Goal: Information Seeking & Learning: Learn about a topic

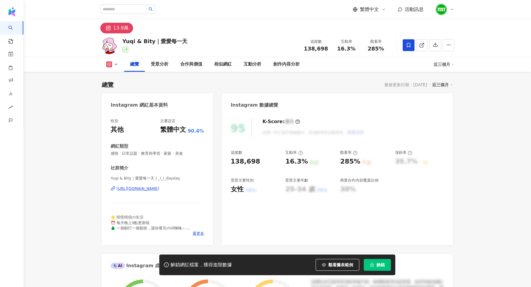
scroll to position [36, 0]
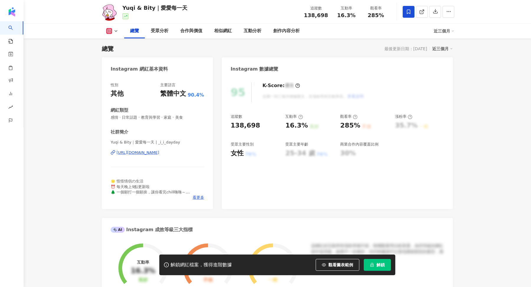
click at [381, 260] on button "解鎖" at bounding box center [377, 265] width 27 height 12
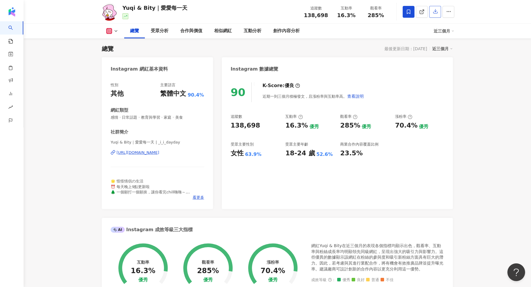
click at [432, 10] on button "button" at bounding box center [436, 12] width 12 height 12
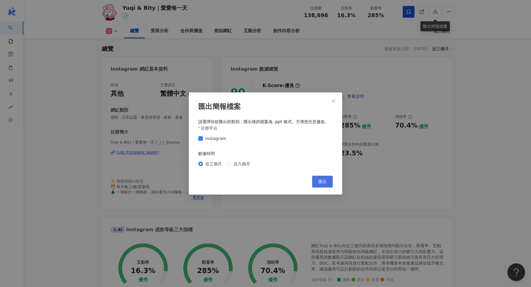
click at [321, 186] on button "匯出" at bounding box center [322, 182] width 21 height 12
click at [389, 87] on div "匯出簡報檔案 請選擇你欲匯出的類別，匯出後的檔案為 .ppt 格式，方便您任意修改。 社群平台 Instagram 數據時間 近三個月 近六個月 Cancel…" at bounding box center [265, 143] width 531 height 287
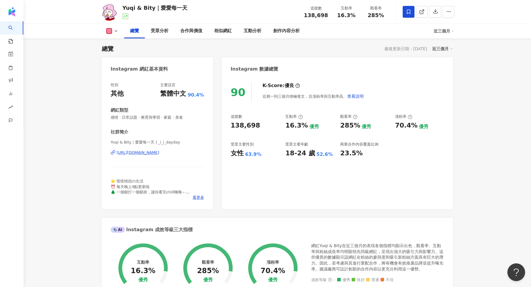
click at [424, 14] on div "匯出簡報檔案 請選擇你欲匯出的類別，匯出後的檔案為 .ppt 格式，方便您任意修改。 社群平台 Instagram 數據時間 近三個月 近六個月 Cancel…" at bounding box center [265, 143] width 531 height 287
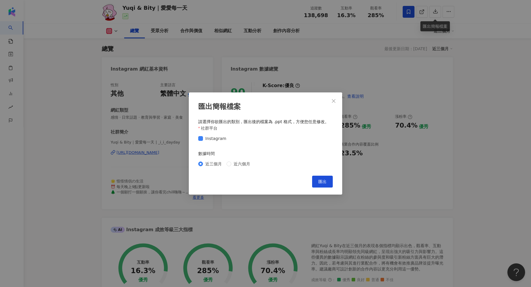
click at [424, 14] on div "匯出簡報檔案 請選擇你欲匯出的類別，匯出後的檔案為 .ppt 格式，方便您任意修改。 社群平台 Instagram 數據時間 近三個月 近六個月 Cancel…" at bounding box center [265, 143] width 531 height 287
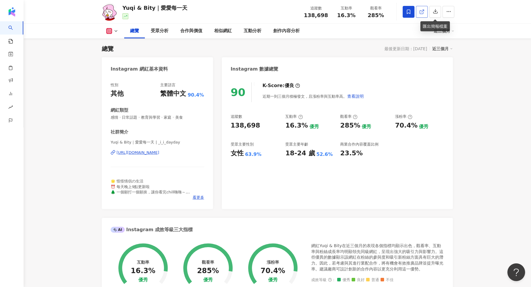
click at [422, 8] on link at bounding box center [422, 12] width 12 height 12
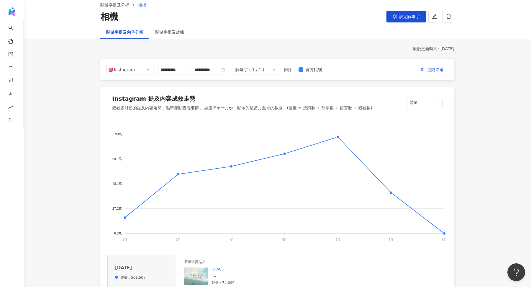
scroll to position [27, 0]
click at [20, 11] on img "button" at bounding box center [21, 14] width 32 height 12
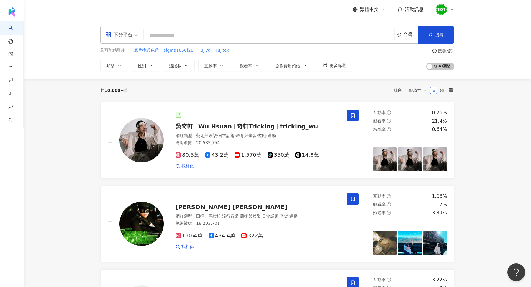
click at [176, 32] on input "search" at bounding box center [269, 35] width 246 height 11
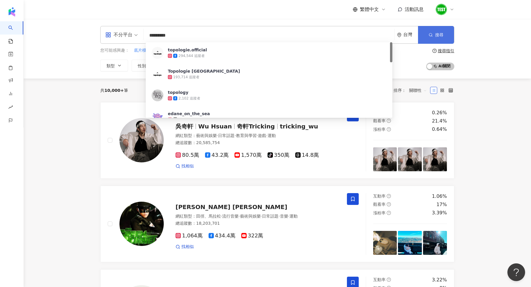
type input "*********"
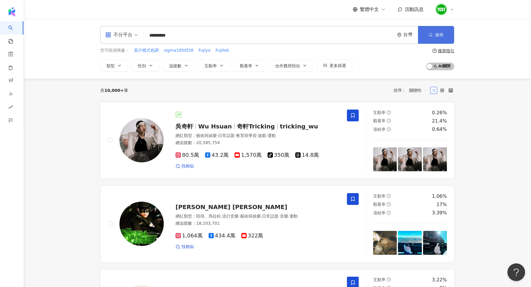
click at [427, 36] on button "搜尋" at bounding box center [436, 35] width 36 height 18
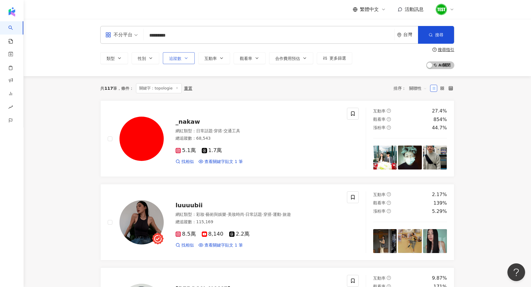
click at [185, 62] on button "追蹤數" at bounding box center [179, 58] width 32 height 12
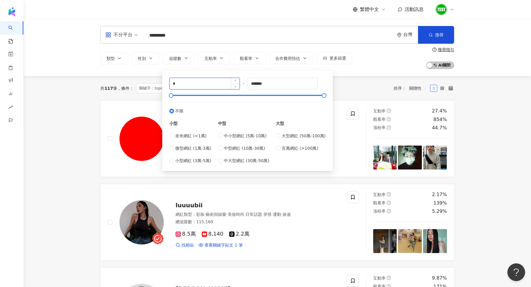
click at [198, 83] on input "*" at bounding box center [205, 83] width 70 height 11
type input "*****"
drag, startPoint x: 280, startPoint y: 85, endPoint x: 200, endPoint y: 84, distance: 79.7
click at [200, 85] on div "***** - ******* 不限 小型 奈米網紅 (<1萬) 微型網紅 (1萬-3萬) 小型網紅 (3萬-5萬) 中型 中小型網紅 (5萬-10萬) 中型…" at bounding box center [247, 121] width 156 height 86
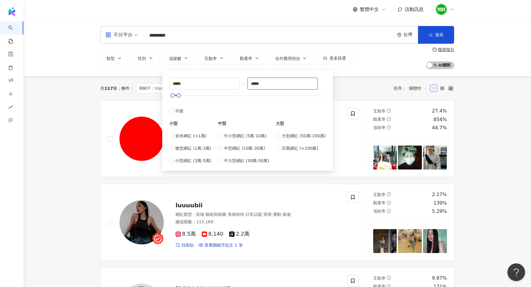
type input "*****"
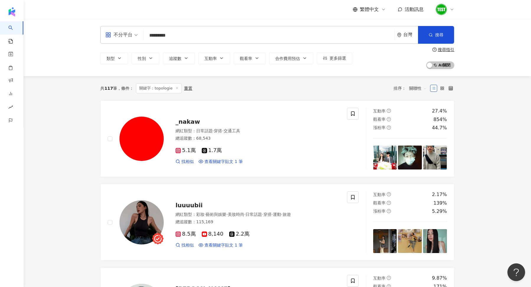
click at [369, 94] on div "共 117 筆 條件 ： 關鍵字：topologie 重置 排序： 關聯性" at bounding box center [277, 88] width 354 height 24
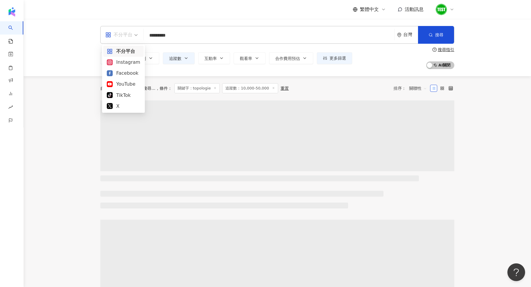
click at [124, 32] on div "不分平台" at bounding box center [118, 34] width 27 height 9
click at [130, 60] on div "Instagram" at bounding box center [123, 61] width 33 height 7
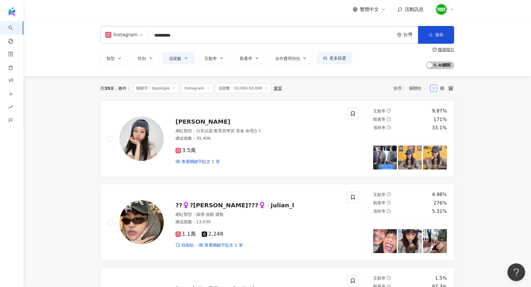
click at [198, 37] on input "*********" at bounding box center [271, 35] width 241 height 11
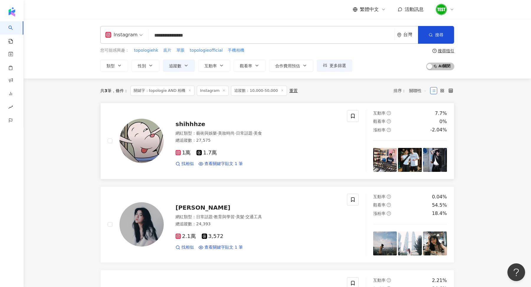
click at [144, 129] on img at bounding box center [142, 141] width 44 height 44
drag, startPoint x: 172, startPoint y: 37, endPoint x: 138, endPoint y: 37, distance: 34.0
click at [138, 37] on div "**********" at bounding box center [277, 35] width 354 height 18
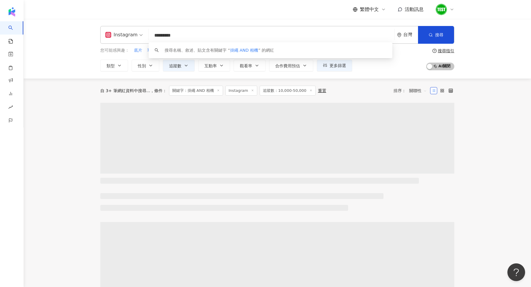
type input "*********"
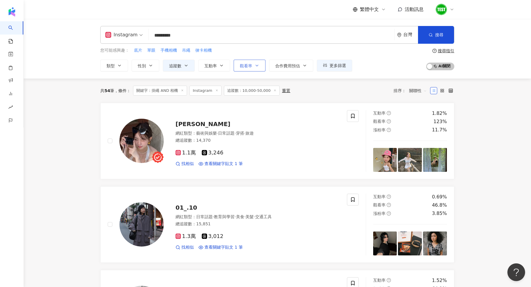
click at [252, 64] on button "觀看率" at bounding box center [250, 66] width 32 height 12
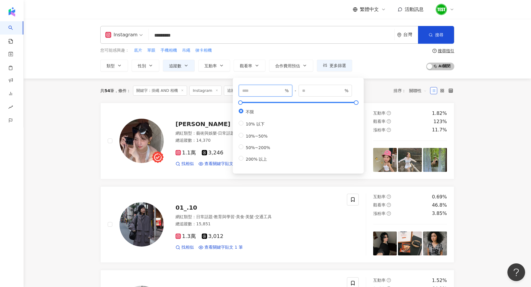
click at [248, 91] on input "number" at bounding box center [262, 90] width 41 height 6
type input "***"
click at [394, 69] on div "您可能感興趣： 底片 單眼 手機相機 吊繩 徠卡相機 類型 性別 追蹤數 互動率 觀看率 合作費用預估 更多篩選 ***** - ***** 不限 小型 奈米…" at bounding box center [277, 59] width 354 height 24
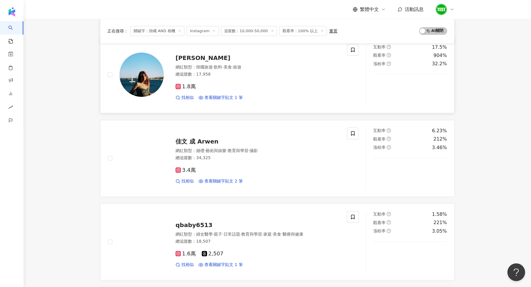
scroll to position [151, 0]
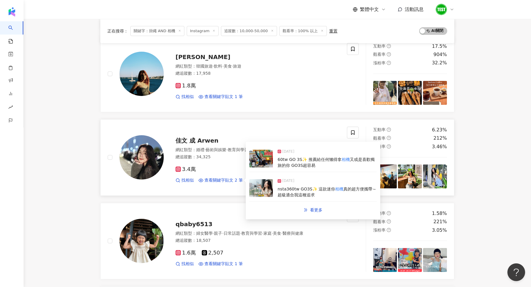
click at [265, 158] on img at bounding box center [261, 159] width 24 height 18
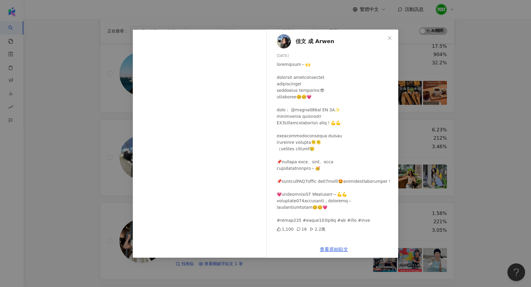
click at [102, 168] on div "佳文 成 Arwen 2024/10/22 1,100 16 2.2萬 查看原始貼文" at bounding box center [265, 143] width 531 height 287
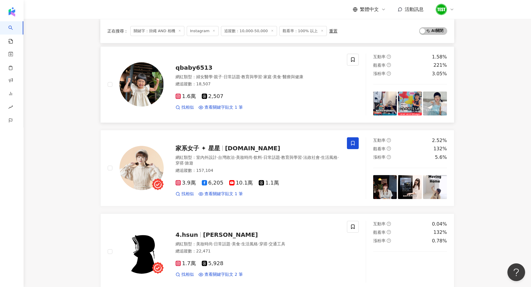
scroll to position [311, 0]
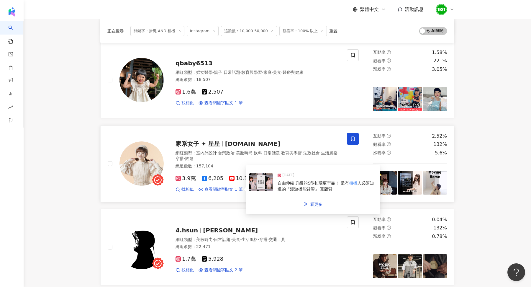
click at [265, 180] on img at bounding box center [261, 182] width 24 height 18
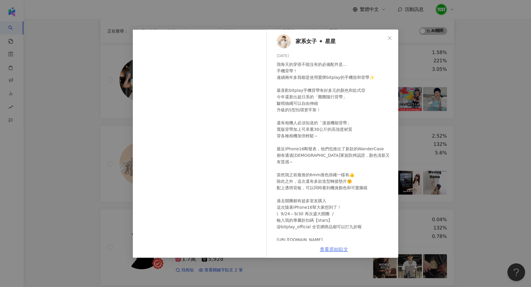
click at [332, 250] on link "查看原始貼文" at bounding box center [334, 250] width 28 height 6
click at [278, 37] on div at bounding box center [284, 41] width 14 height 14
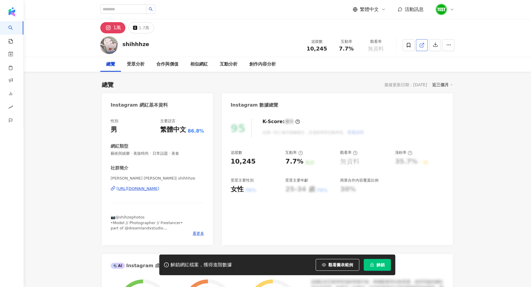
click at [421, 44] on icon at bounding box center [422, 45] width 5 height 5
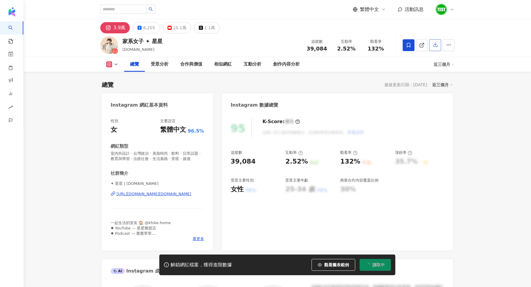
click at [435, 46] on icon "button" at bounding box center [435, 44] width 5 height 5
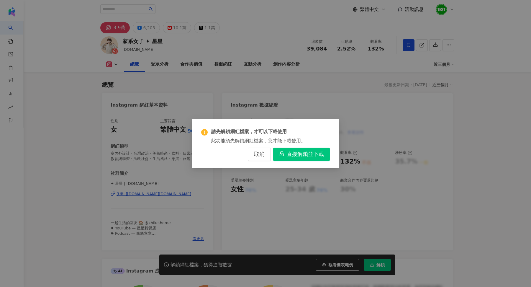
click at [318, 151] on span "直接解鎖並下載" at bounding box center [305, 154] width 37 height 6
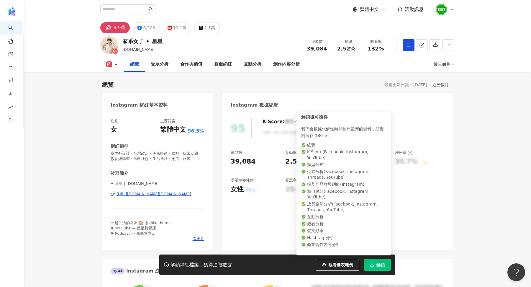
click at [377, 263] on span "解鎖" at bounding box center [381, 264] width 8 height 5
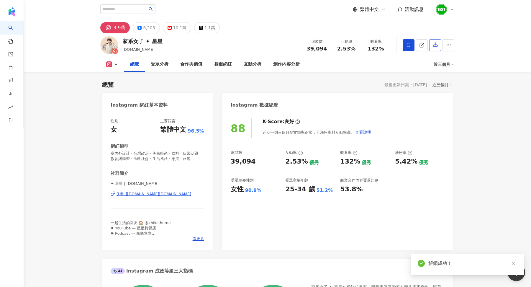
click at [439, 44] on button "button" at bounding box center [436, 45] width 12 height 12
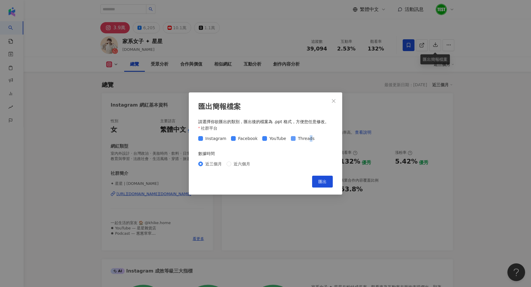
click at [307, 138] on span "Threads" at bounding box center [306, 138] width 21 height 6
click at [273, 143] on form "社群平台 Instagram Facebook YouTube Threads 數據時間 近三個月 近六個月" at bounding box center [265, 147] width 135 height 44
click at [268, 141] on span "YouTube" at bounding box center [278, 138] width 22 height 6
click at [246, 139] on span "Facebook" at bounding box center [248, 138] width 24 height 6
click at [298, 135] on span "Threads" at bounding box center [306, 138] width 21 height 6
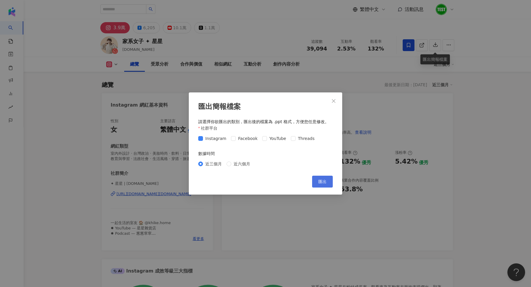
click at [322, 179] on span "匯出" at bounding box center [323, 181] width 8 height 5
